Goal: Task Accomplishment & Management: Use online tool/utility

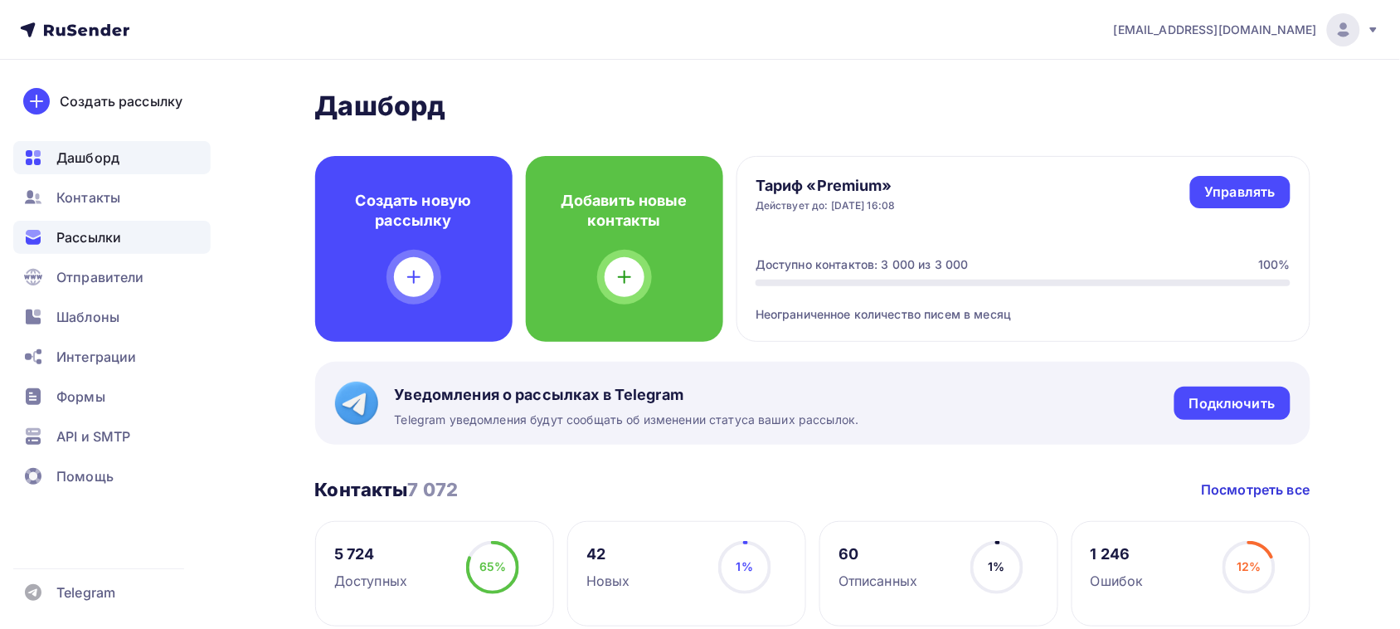
click at [85, 229] on span "Рассылки" at bounding box center [88, 237] width 65 height 20
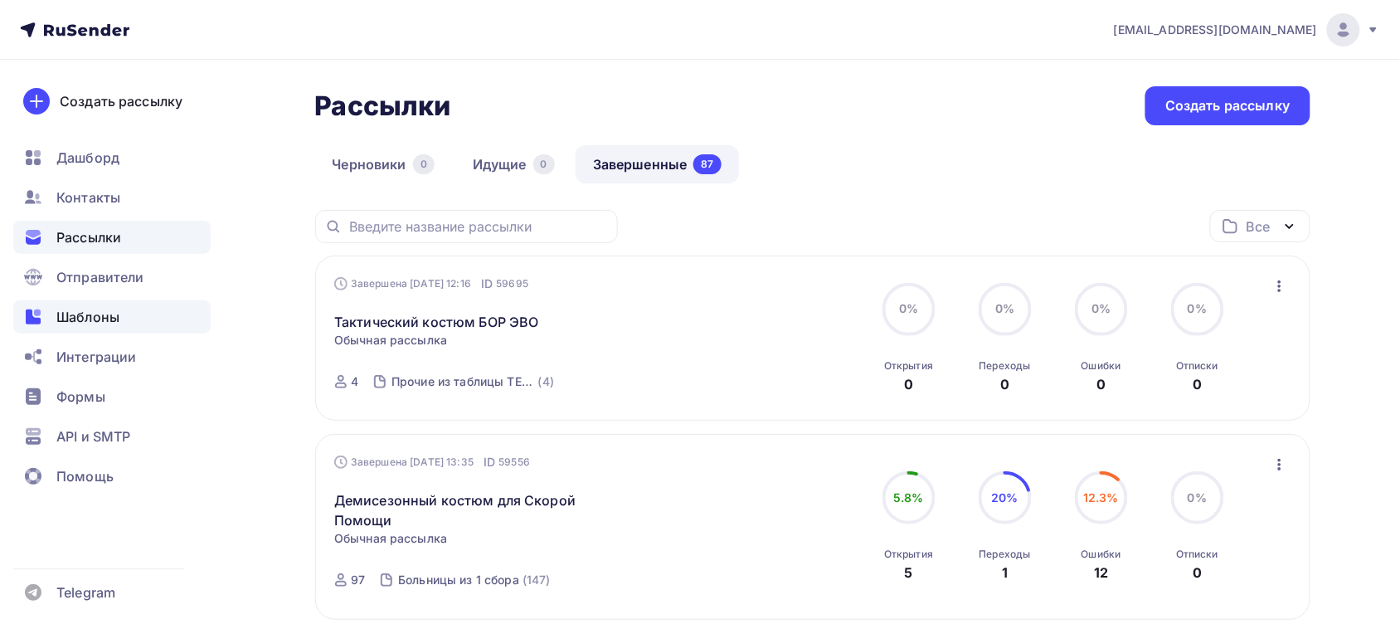
click at [84, 312] on span "Шаблоны" at bounding box center [87, 317] width 63 height 20
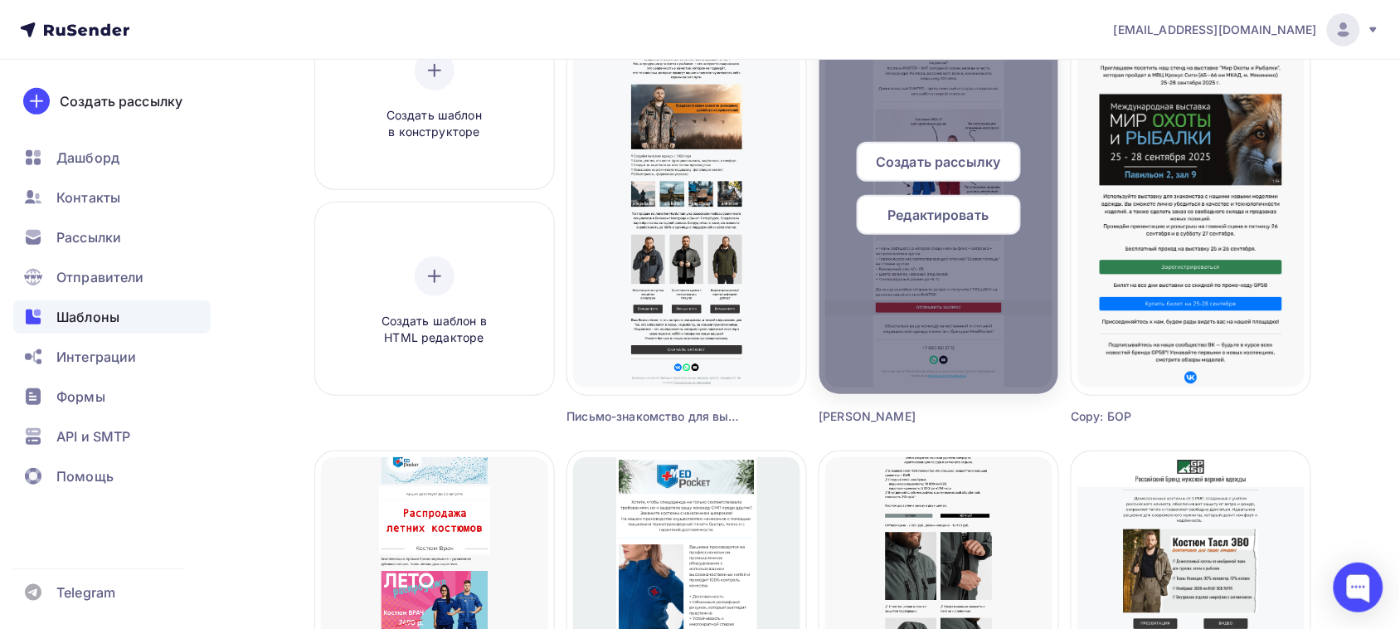
scroll to position [104, 0]
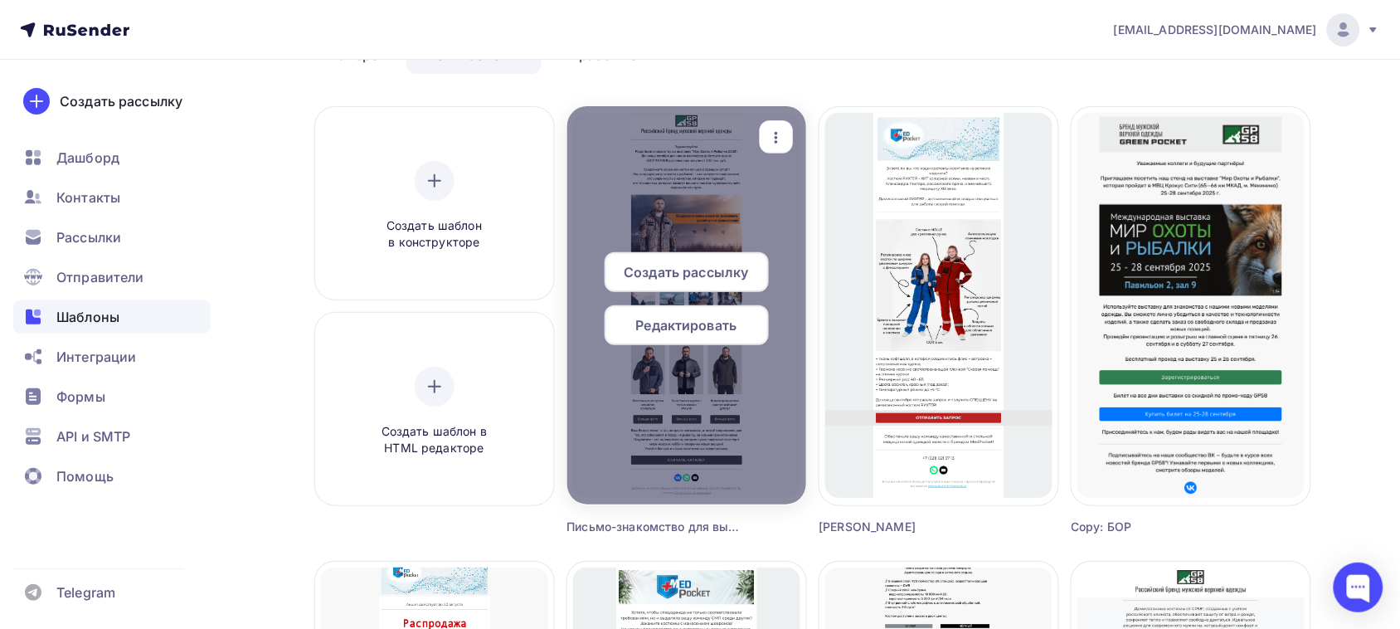
click at [661, 336] on div "Редактировать" at bounding box center [687, 325] width 164 height 40
